Goal: Transaction & Acquisition: Purchase product/service

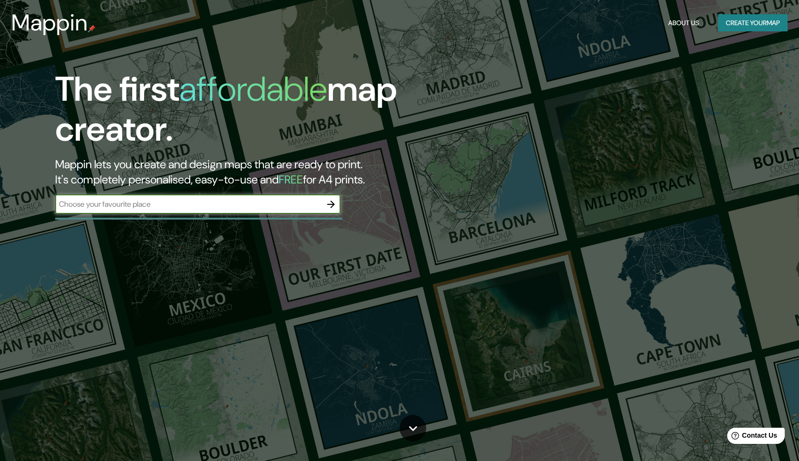
click at [330, 202] on icon "button" at bounding box center [330, 204] width 11 height 11
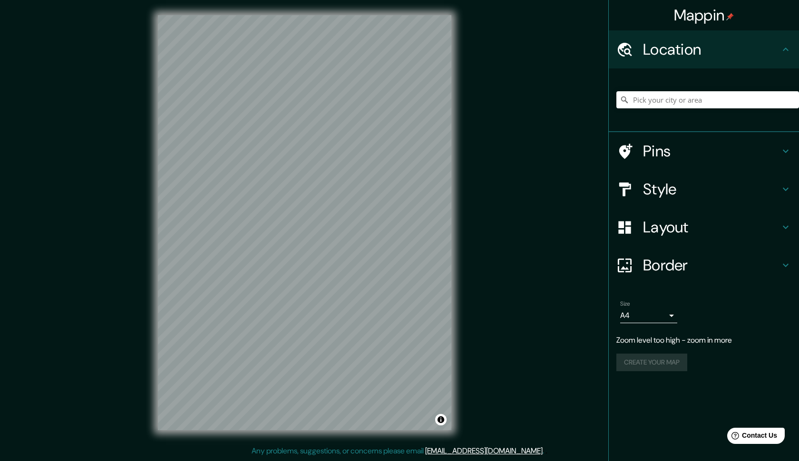
click at [520, 283] on div "Mappin Location Pins Style Layout Border Choose a border. Hint : you can make l…" at bounding box center [399, 230] width 799 height 461
click at [698, 103] on input "Pick your city or area" at bounding box center [707, 99] width 183 height 17
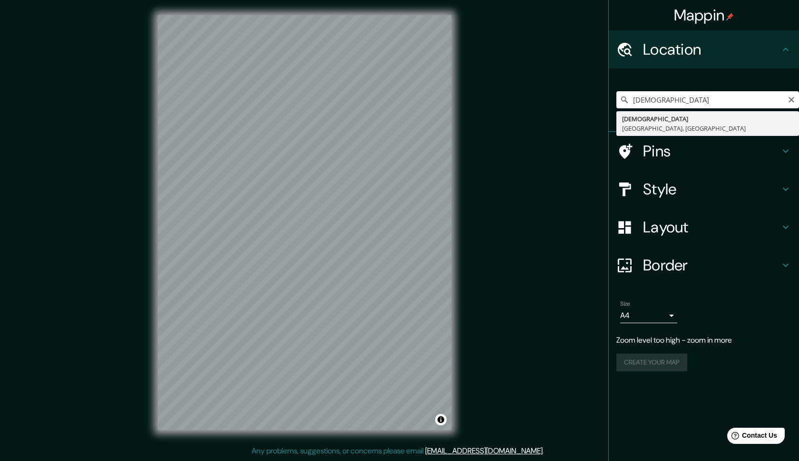
type input "[DEMOGRAPHIC_DATA], [GEOGRAPHIC_DATA], [GEOGRAPHIC_DATA]"
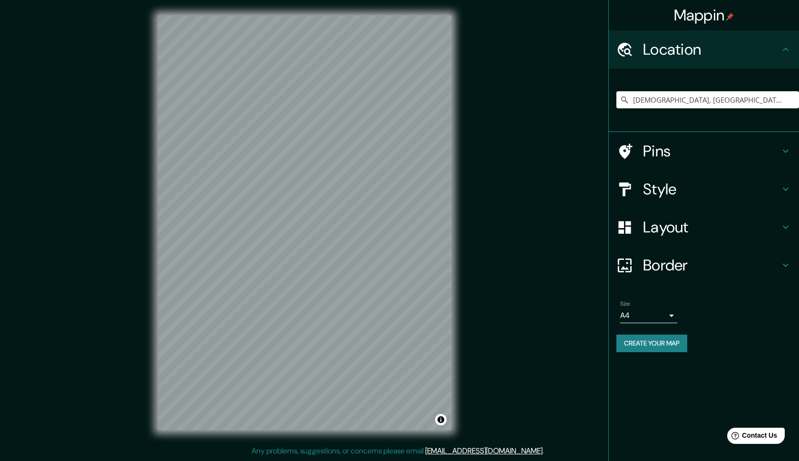
click at [787, 187] on icon at bounding box center [785, 189] width 11 height 11
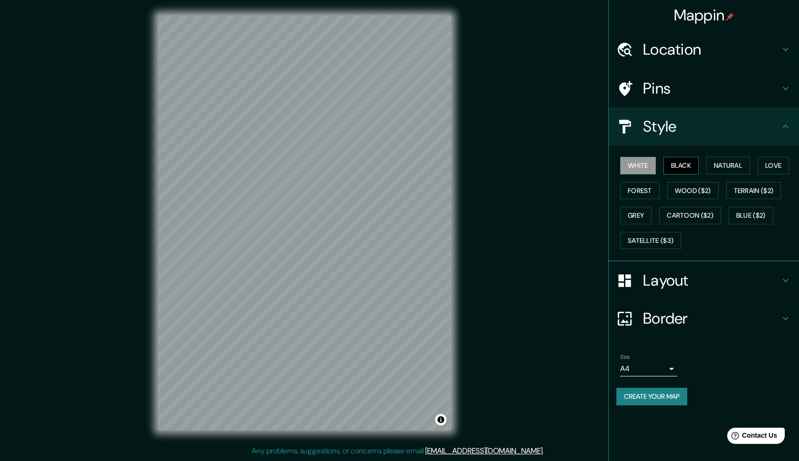
click at [689, 163] on button "Black" at bounding box center [681, 166] width 36 height 18
click at [739, 164] on button "Natural" at bounding box center [728, 166] width 44 height 18
click at [775, 162] on button "Love" at bounding box center [772, 166] width 31 height 18
click at [644, 188] on button "Forest" at bounding box center [639, 191] width 39 height 18
click at [701, 189] on button "Wood ($2)" at bounding box center [692, 191] width 51 height 18
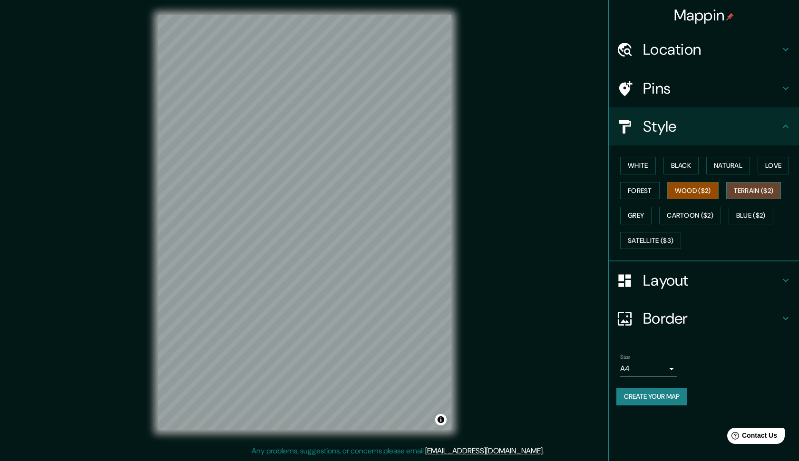
click at [750, 192] on button "Terrain ($2)" at bounding box center [753, 191] width 55 height 18
click at [763, 213] on button "Blue ($2)" at bounding box center [750, 216] width 45 height 18
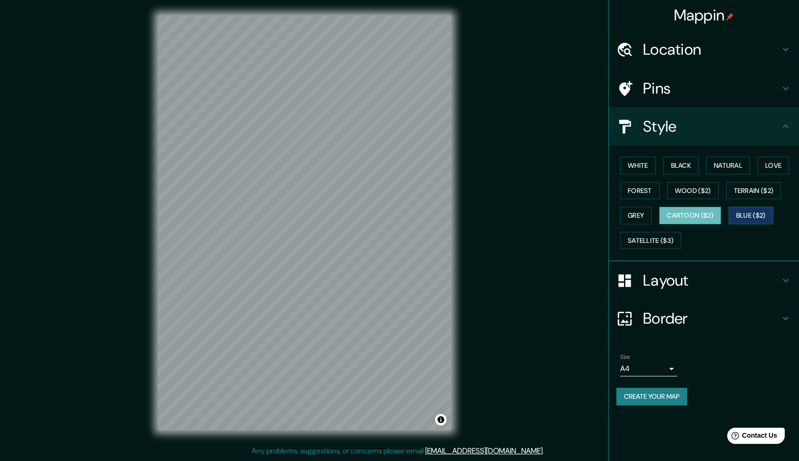
click at [695, 218] on button "Cartoon ($2)" at bounding box center [690, 216] width 62 height 18
click at [638, 211] on button "Grey" at bounding box center [635, 216] width 31 height 18
click at [782, 125] on icon at bounding box center [785, 126] width 11 height 11
click at [787, 125] on icon at bounding box center [785, 126] width 11 height 11
click at [784, 275] on icon at bounding box center [785, 280] width 11 height 11
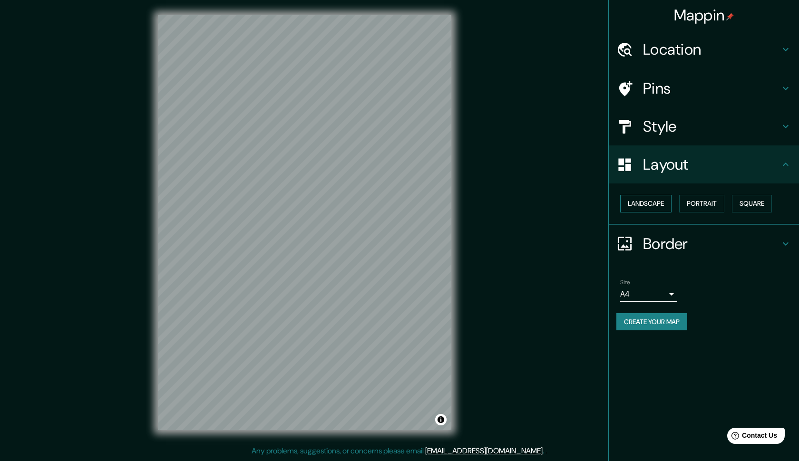
click at [662, 204] on button "Landscape" at bounding box center [645, 204] width 51 height 18
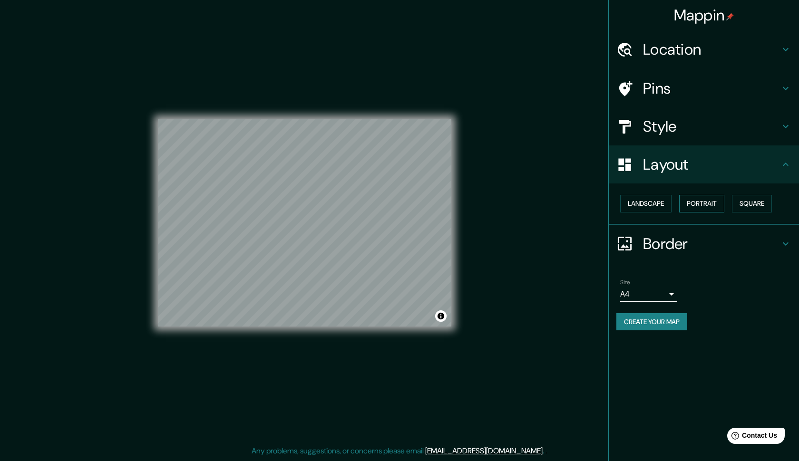
click at [716, 205] on button "Portrait" at bounding box center [701, 204] width 45 height 18
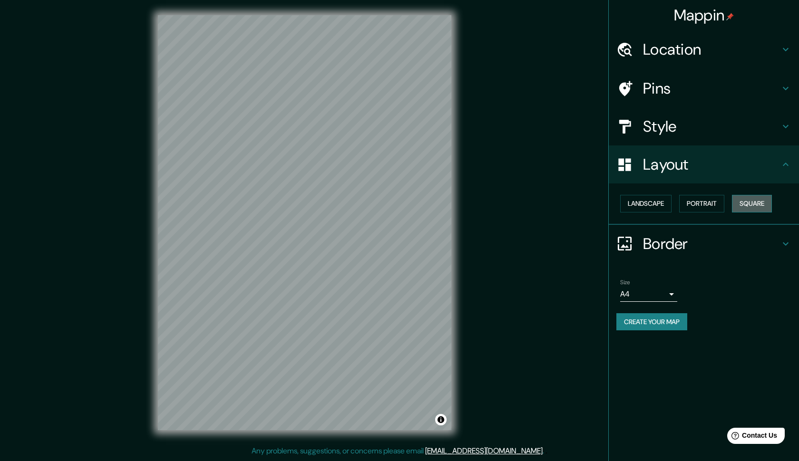
click at [755, 203] on button "Square" at bounding box center [752, 204] width 40 height 18
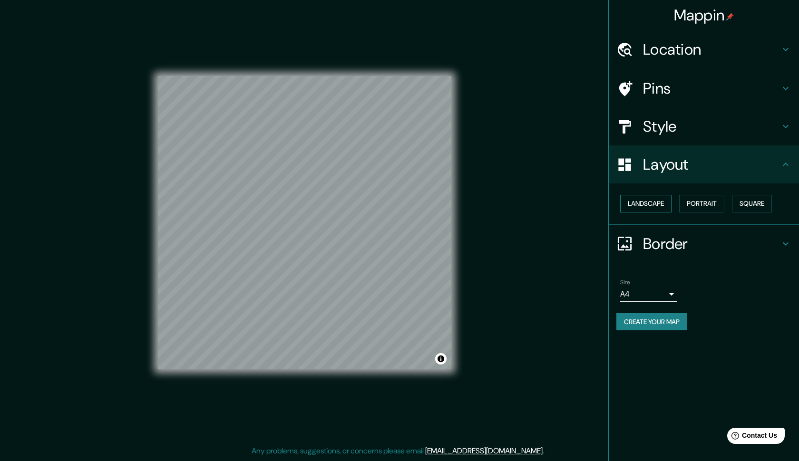
click at [657, 201] on button "Landscape" at bounding box center [645, 204] width 51 height 18
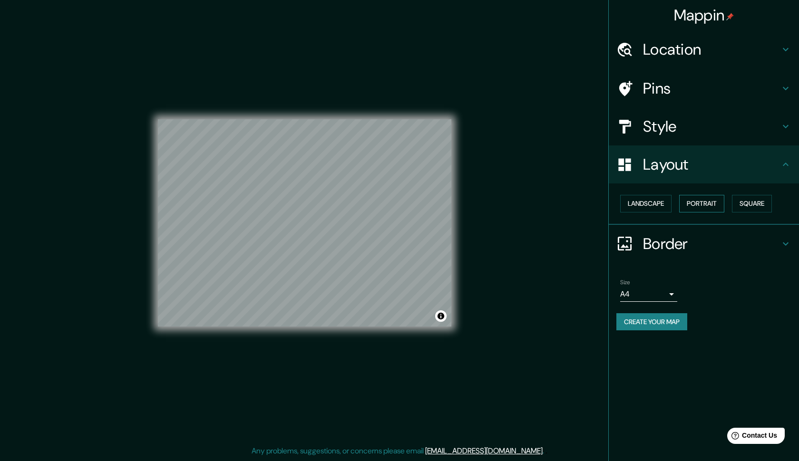
click at [710, 204] on button "Portrait" at bounding box center [701, 204] width 45 height 18
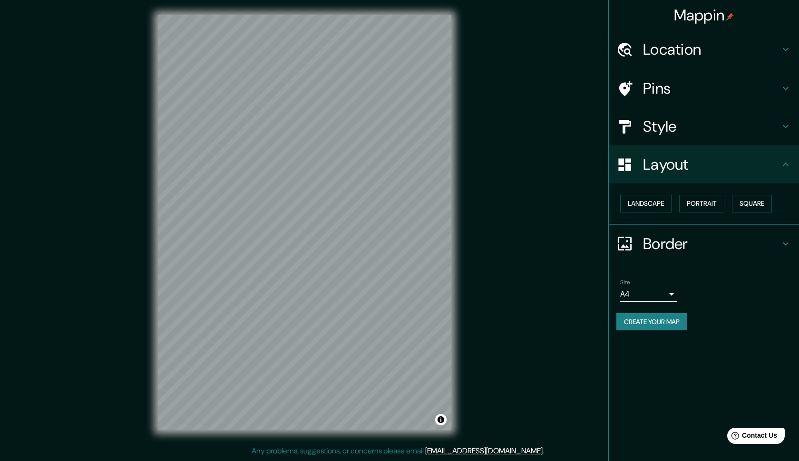
click at [784, 239] on icon at bounding box center [785, 243] width 11 height 11
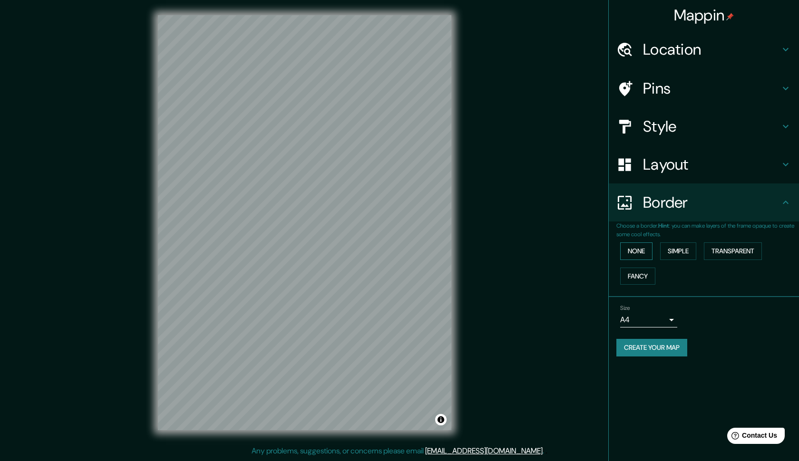
click at [634, 248] on button "None" at bounding box center [636, 251] width 32 height 18
click at [690, 248] on button "Simple" at bounding box center [678, 251] width 36 height 18
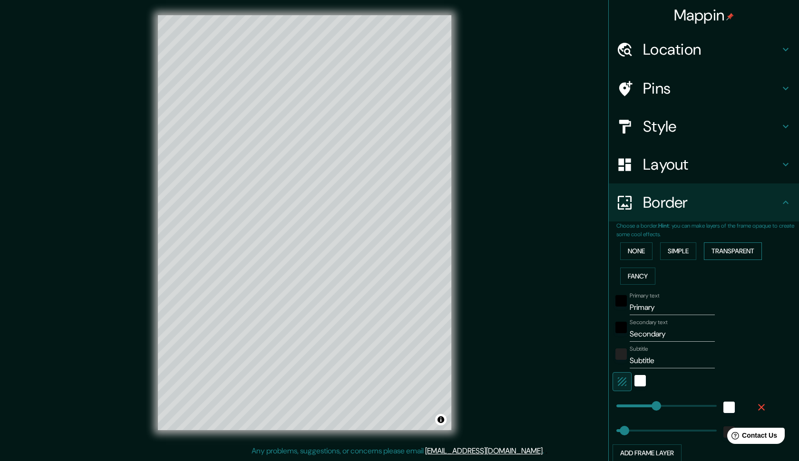
click at [747, 254] on button "Transparent" at bounding box center [733, 251] width 58 height 18
click at [652, 275] on button "Fancy" at bounding box center [637, 277] width 35 height 18
click at [745, 249] on button "Transparent" at bounding box center [733, 251] width 58 height 18
click at [647, 245] on button "None" at bounding box center [636, 251] width 32 height 18
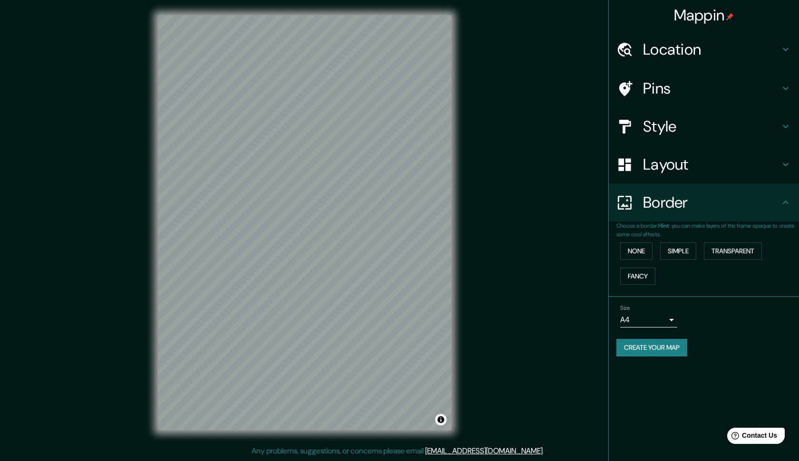
click at [668, 320] on body "Mappin Location Klösterlistutz, [GEOGRAPHIC_DATA], [GEOGRAPHIC_DATA] Pins Style…" at bounding box center [399, 230] width 799 height 461
click at [664, 339] on li "A4" at bounding box center [648, 337] width 57 height 17
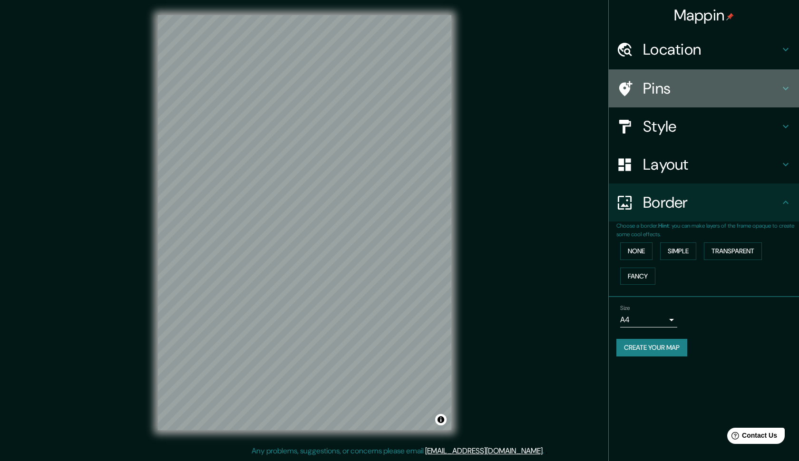
click at [785, 84] on icon at bounding box center [785, 88] width 11 height 11
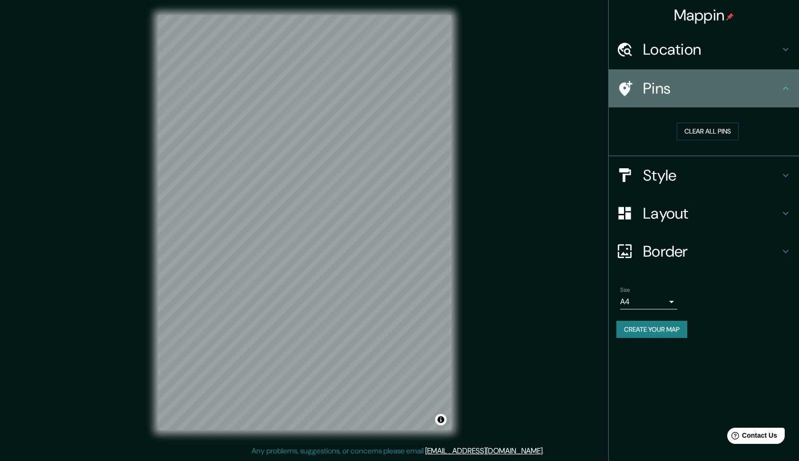
click at [785, 84] on icon at bounding box center [785, 88] width 11 height 11
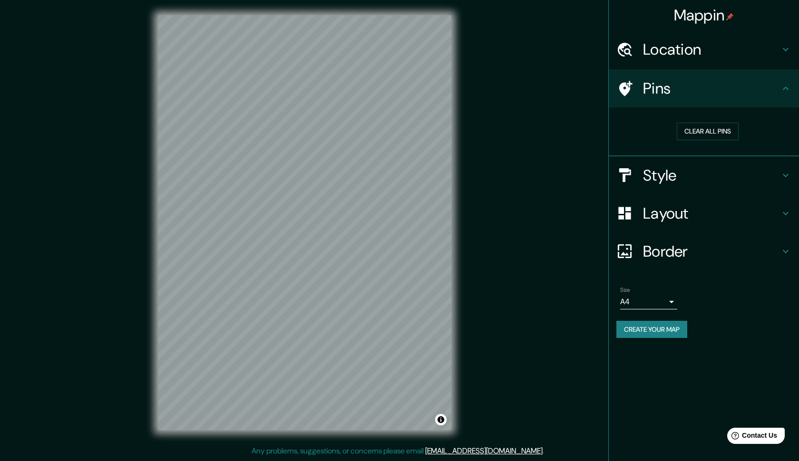
click at [784, 42] on div "Location" at bounding box center [704, 49] width 190 height 38
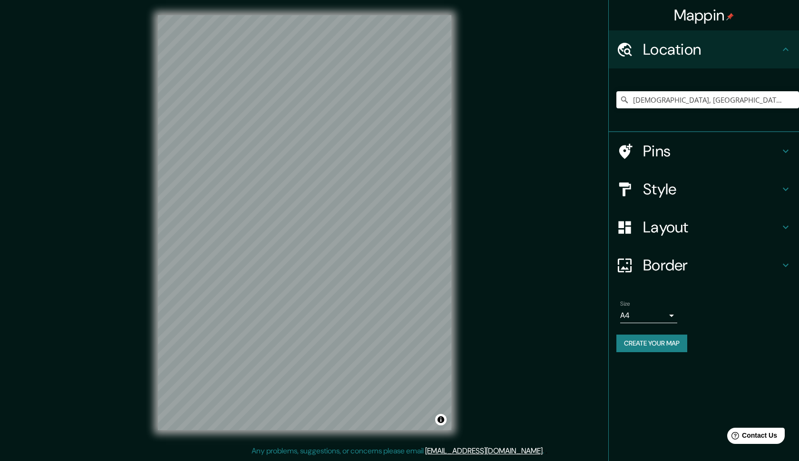
click at [784, 42] on div "Location" at bounding box center [704, 49] width 190 height 38
click at [680, 341] on button "Create your map" at bounding box center [651, 344] width 71 height 18
click at [662, 340] on div "Create your map" at bounding box center [703, 344] width 175 height 18
click at [682, 420] on div "Mappin Location Klösterlistutz, [GEOGRAPHIC_DATA], [GEOGRAPHIC_DATA] Pins Style…" at bounding box center [703, 230] width 191 height 461
click at [670, 343] on button "Create your map" at bounding box center [651, 344] width 71 height 18
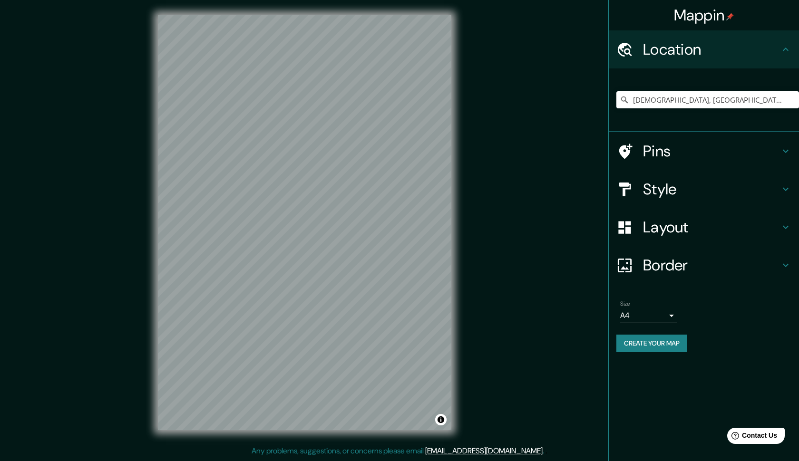
click at [662, 187] on h4 "Style" at bounding box center [711, 189] width 137 height 19
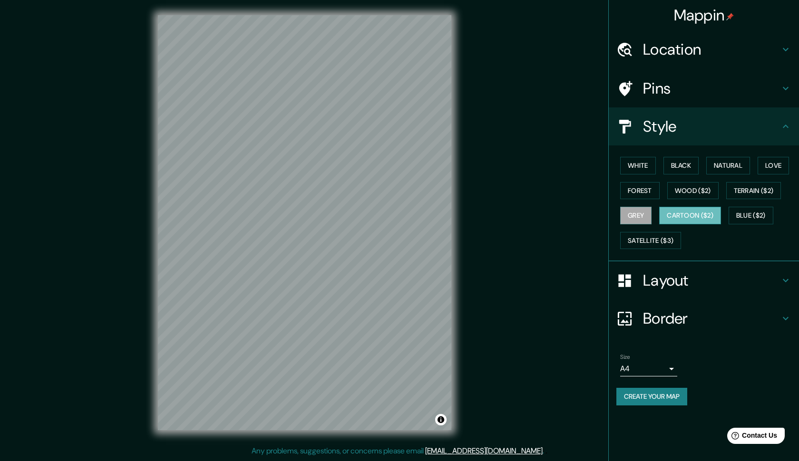
click at [680, 214] on button "Cartoon ($2)" at bounding box center [690, 216] width 62 height 18
click at [663, 235] on button "Satellite ($3)" at bounding box center [650, 241] width 61 height 18
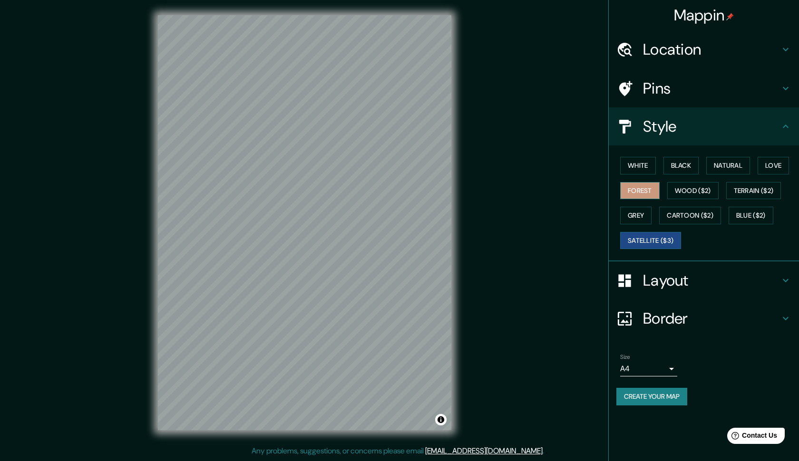
click at [628, 186] on button "Forest" at bounding box center [639, 191] width 39 height 18
click at [651, 233] on button "Satellite ($3)" at bounding box center [650, 241] width 61 height 18
click at [641, 194] on button "Forest" at bounding box center [639, 191] width 39 height 18
click at [642, 162] on button "White" at bounding box center [638, 166] width 36 height 18
click at [686, 200] on div "White Black Natural Love Forest Wood ($2) Terrain ($2) Grey Cartoon ($2) Blue (…" at bounding box center [707, 203] width 183 height 100
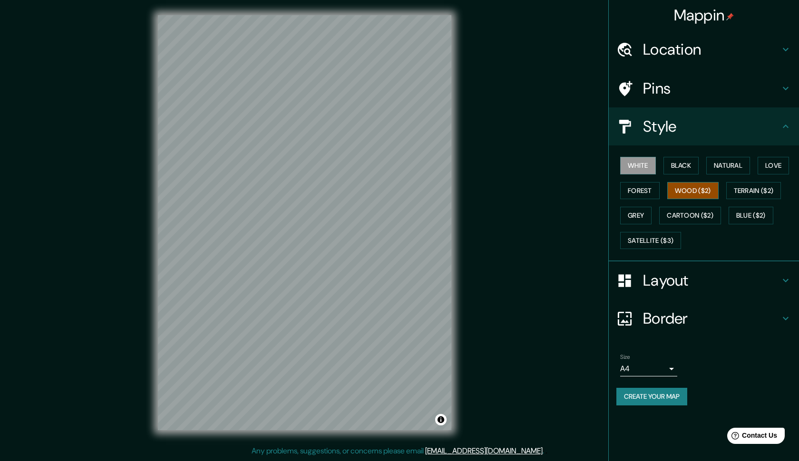
click at [692, 182] on button "Wood ($2)" at bounding box center [692, 191] width 51 height 18
click at [638, 160] on button "White" at bounding box center [638, 166] width 36 height 18
click at [691, 158] on button "Black" at bounding box center [681, 166] width 36 height 18
click at [663, 282] on h4 "Layout" at bounding box center [711, 280] width 137 height 19
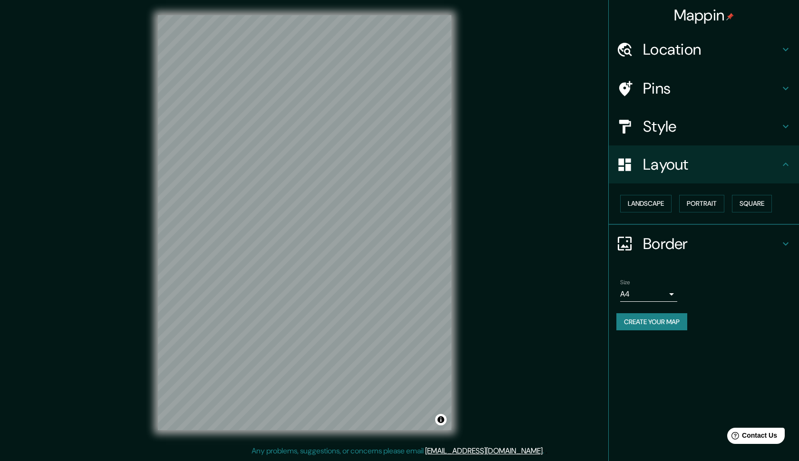
click at [708, 213] on div "Landscape [GEOGRAPHIC_DATA]" at bounding box center [707, 203] width 183 height 25
click at [681, 205] on button "Portrait" at bounding box center [701, 204] width 45 height 18
click at [655, 199] on button "Landscape" at bounding box center [645, 204] width 51 height 18
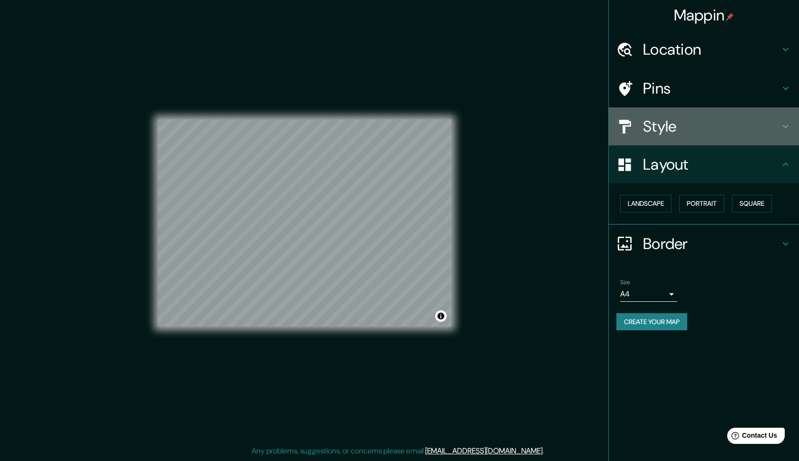
click at [650, 124] on h4 "Style" at bounding box center [711, 126] width 137 height 19
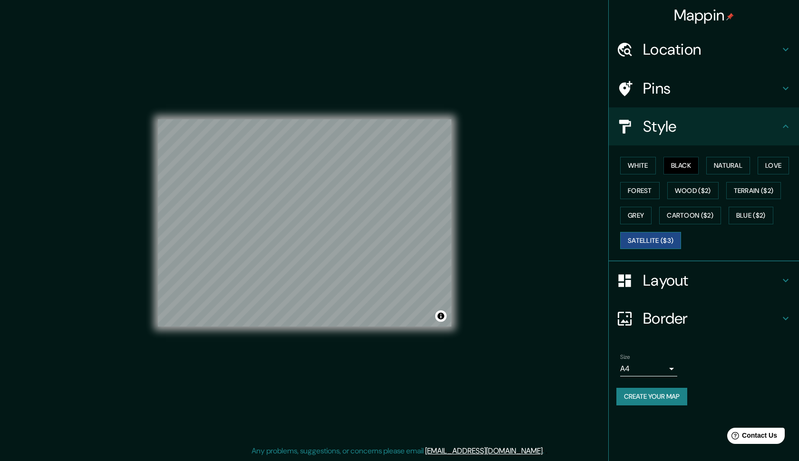
click at [640, 232] on button "Satellite ($3)" at bounding box center [650, 241] width 61 height 18
click at [637, 162] on button "White" at bounding box center [638, 166] width 36 height 18
click at [633, 186] on button "Forest" at bounding box center [639, 191] width 39 height 18
click at [633, 208] on button "Grey" at bounding box center [635, 216] width 31 height 18
click at [703, 212] on button "Cartoon ($2)" at bounding box center [690, 216] width 62 height 18
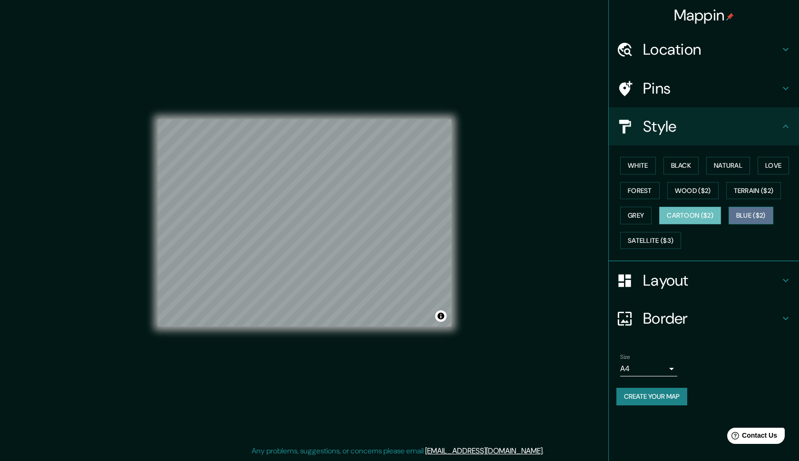
click at [771, 210] on button "Blue ($2)" at bounding box center [750, 216] width 45 height 18
click at [764, 184] on button "Terrain ($2)" at bounding box center [753, 191] width 55 height 18
click at [766, 200] on div "White Black Natural Love Forest Wood ($2) Terrain ($2) Grey Cartoon ($2) Blue (…" at bounding box center [707, 203] width 183 height 100
click at [755, 224] on div "White Black Natural Love Forest Wood ($2) Terrain ($2) Grey Cartoon ($2) Blue (…" at bounding box center [707, 203] width 183 height 100
click at [755, 213] on button "Blue ($2)" at bounding box center [750, 216] width 45 height 18
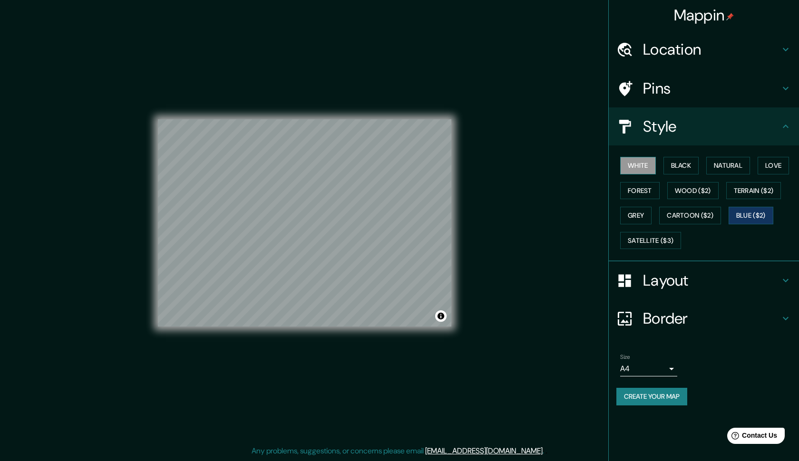
click at [640, 163] on button "White" at bounding box center [638, 166] width 36 height 18
click at [683, 161] on button "Black" at bounding box center [681, 166] width 36 height 18
click at [637, 158] on button "White" at bounding box center [638, 166] width 36 height 18
